Goal: Subscribe to service/newsletter: Subscribe to service/newsletter

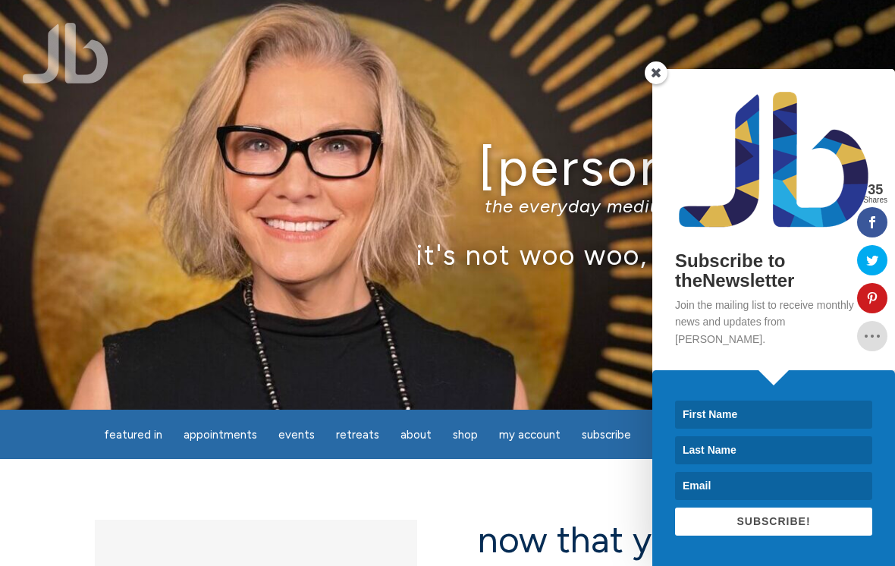
click at [726, 408] on input at bounding box center [773, 414] width 197 height 28
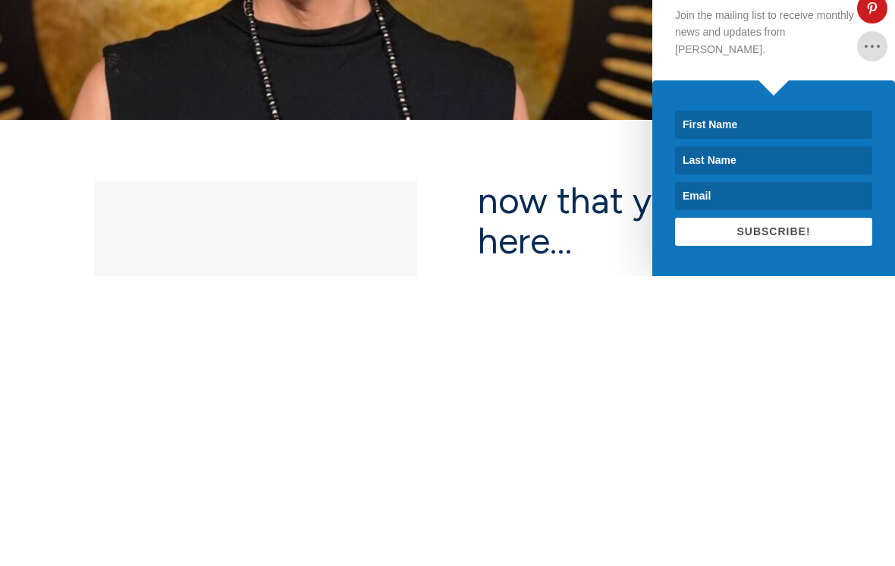
type input "[PERSON_NAME]"
click at [773, 436] on input at bounding box center [773, 450] width 197 height 28
click at [748, 436] on input at bounding box center [773, 450] width 197 height 28
type input "Hill"
click at [720, 472] on input at bounding box center [773, 486] width 197 height 28
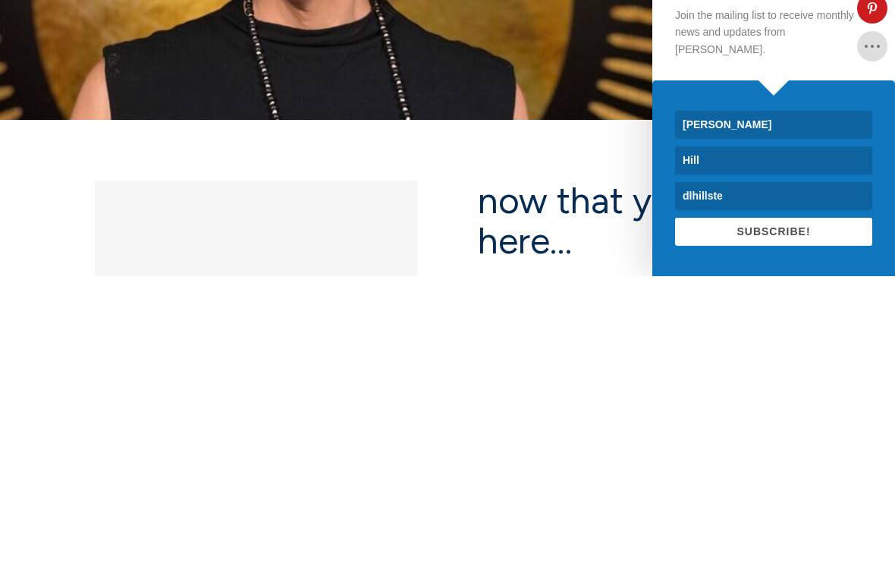
type input "dlhillster"
type input "[EMAIL_ADDRESS][DOMAIN_NAME]"
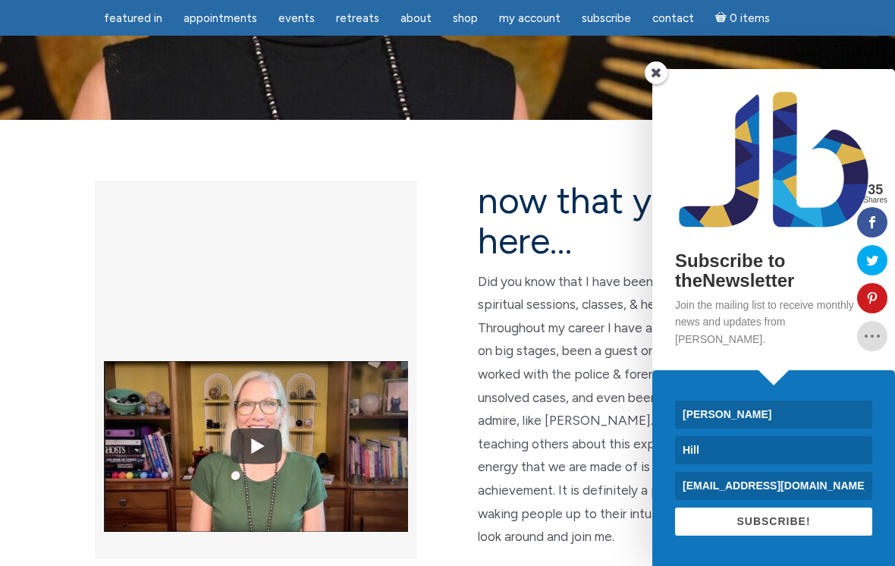
click at [770, 522] on span "SUBSCRIBE!" at bounding box center [773, 521] width 74 height 12
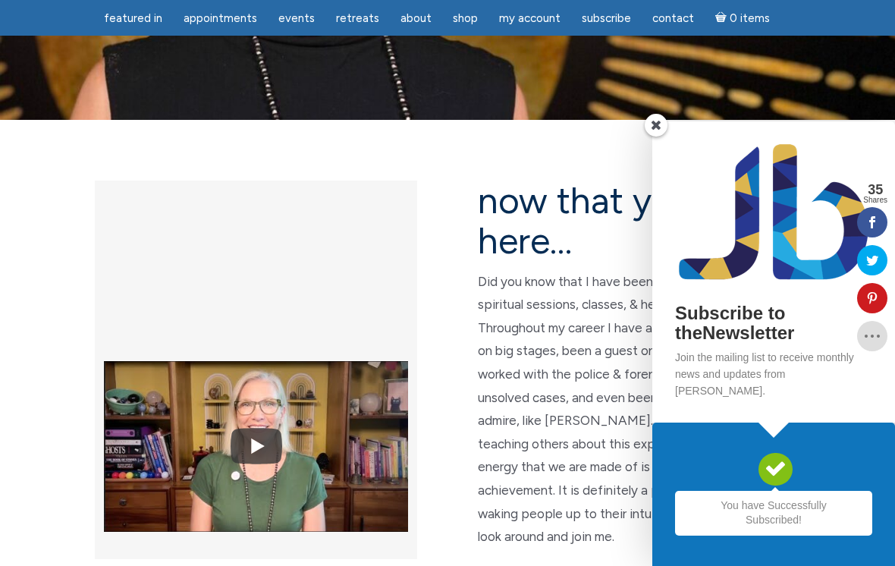
click at [659, 136] on span at bounding box center [656, 125] width 23 height 23
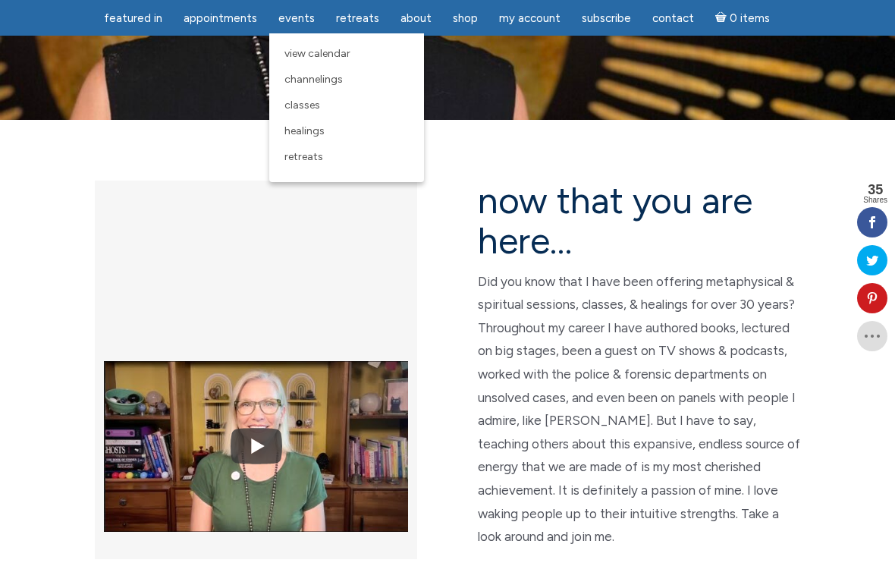
click at [315, 58] on span "View Calendar" at bounding box center [317, 53] width 66 height 13
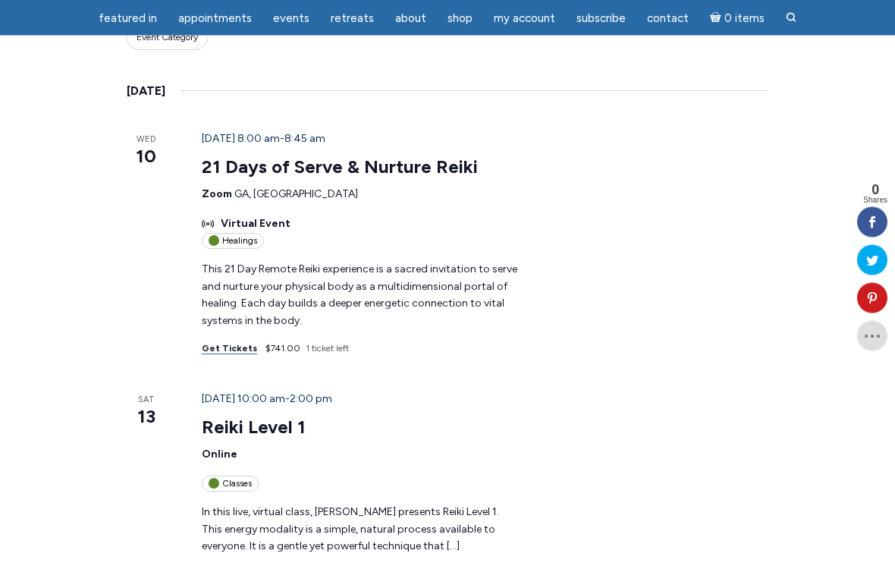
scroll to position [262, 0]
click at [209, 478] on span "\a\9\9\9List of Events\9\9\9" at bounding box center [214, 483] width 11 height 11
click at [202, 416] on link "Reiki Level 1" at bounding box center [254, 427] width 104 height 23
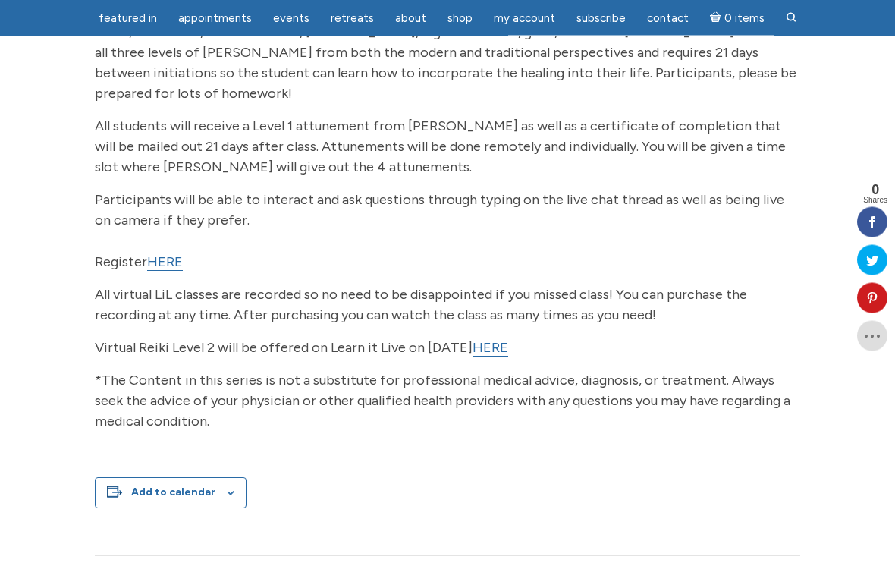
scroll to position [437, 0]
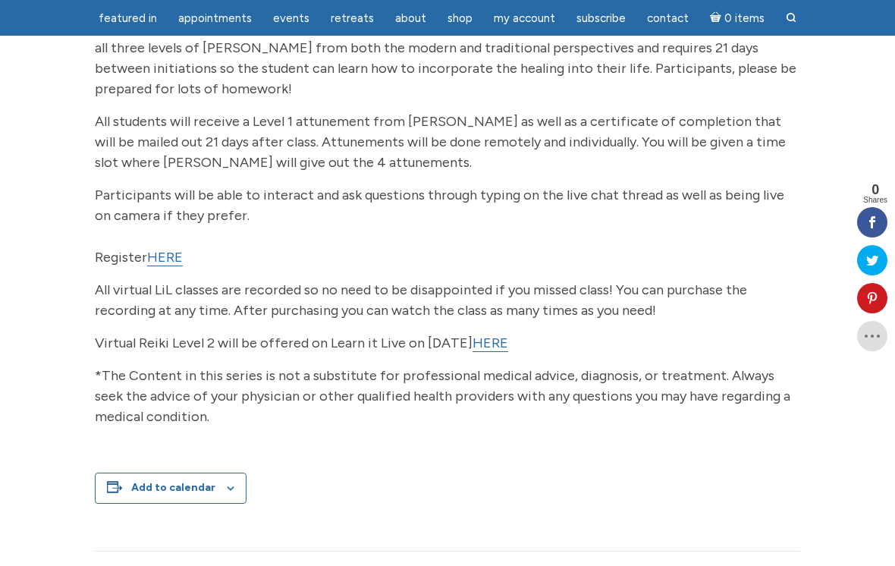
click at [794, 565] on div "In this live, virtual class, [PERSON_NAME] presents Reiki Level 1. This energy …" at bounding box center [447, 393] width 705 height 1103
